Goal: Transaction & Acquisition: Obtain resource

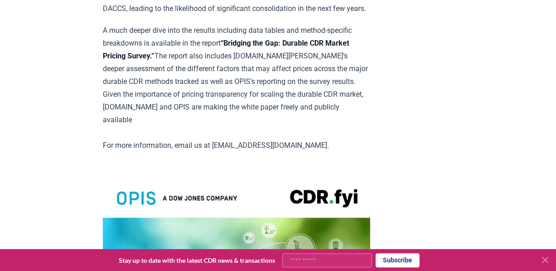
scroll to position [1681, 0]
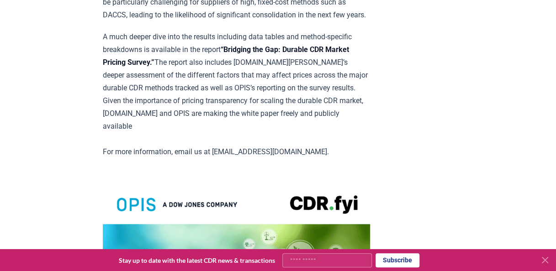
click at [281, 67] on strong "“Bridging the Gap: Durable CDR Market Pricing Survey.”" at bounding box center [226, 55] width 246 height 21
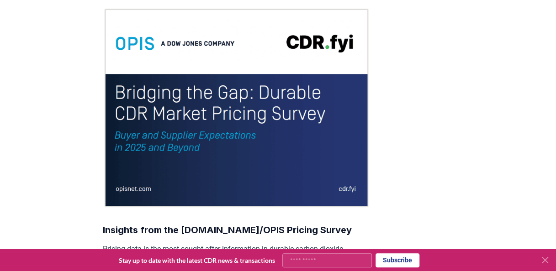
scroll to position [0, 0]
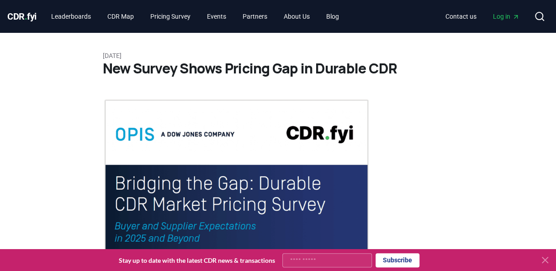
click at [176, 14] on link "Pricing Survey" at bounding box center [170, 16] width 55 height 16
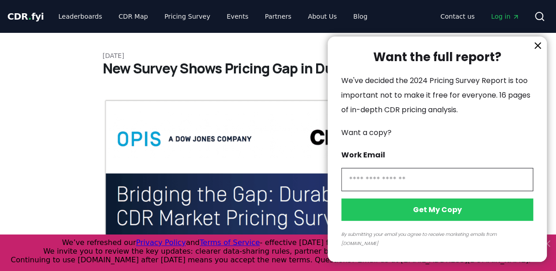
click at [379, 191] on input "information" at bounding box center [437, 179] width 192 height 23
type input "**********"
click at [424, 216] on button "Get My Copy" at bounding box center [437, 210] width 192 height 22
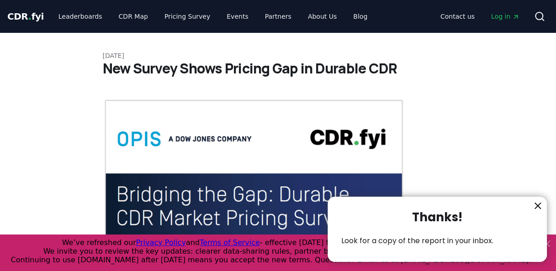
click at [534, 206] on icon "information" at bounding box center [537, 206] width 11 height 11
